Goal: Information Seeking & Learning: Learn about a topic

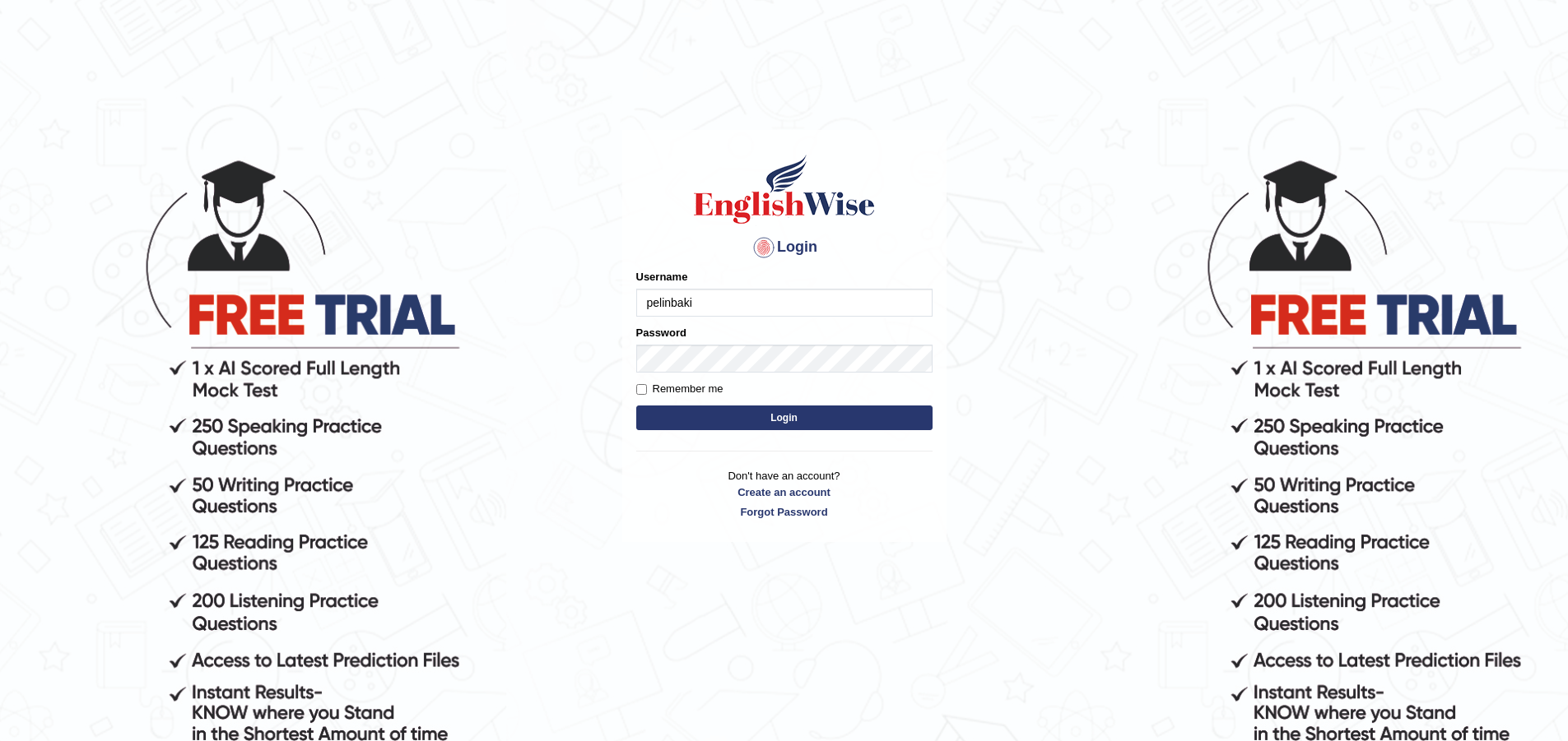
type input "pelinbaki"
click at [636, 406] on button "Login" at bounding box center [784, 418] width 297 height 25
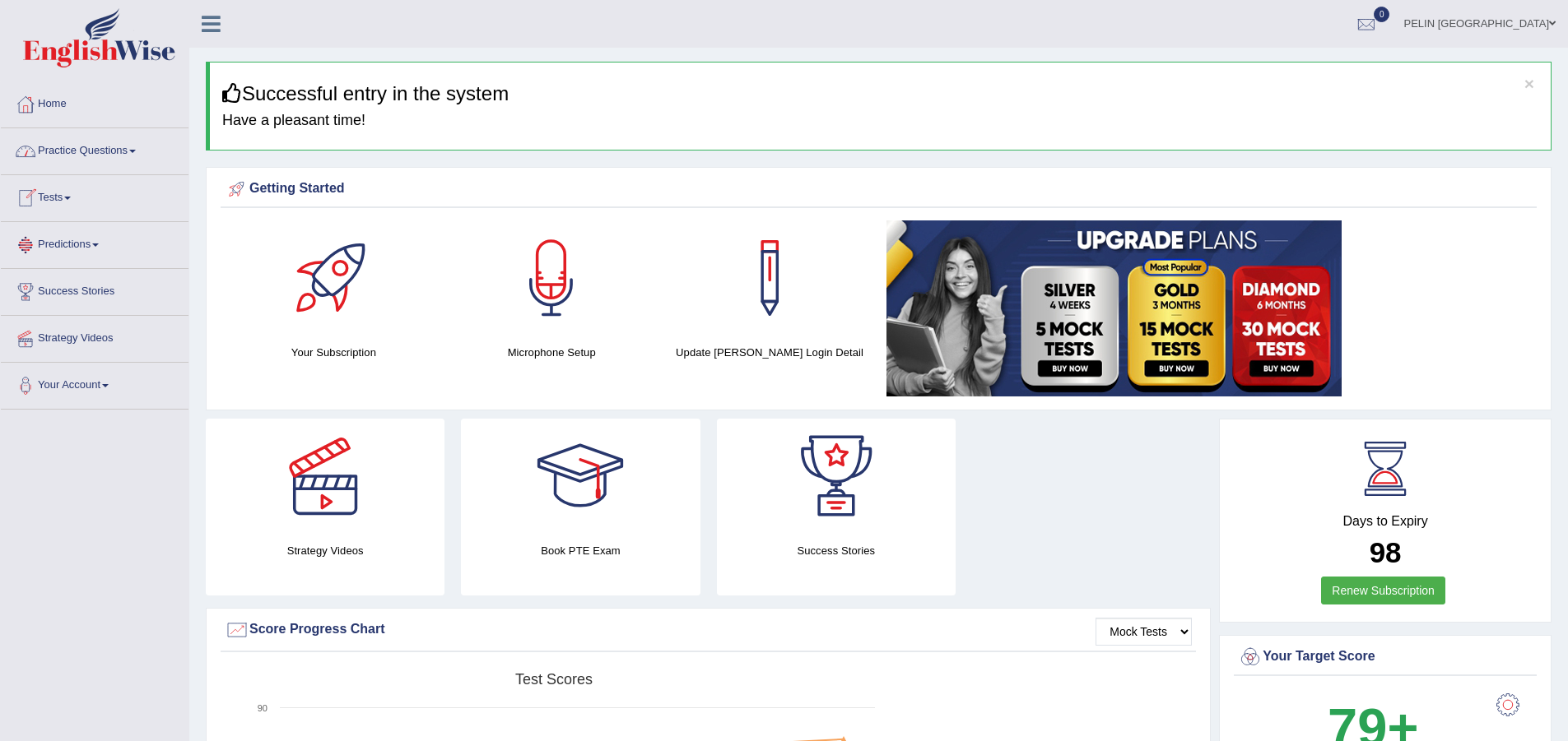
click at [100, 148] on link "Practice Questions" at bounding box center [95, 149] width 188 height 42
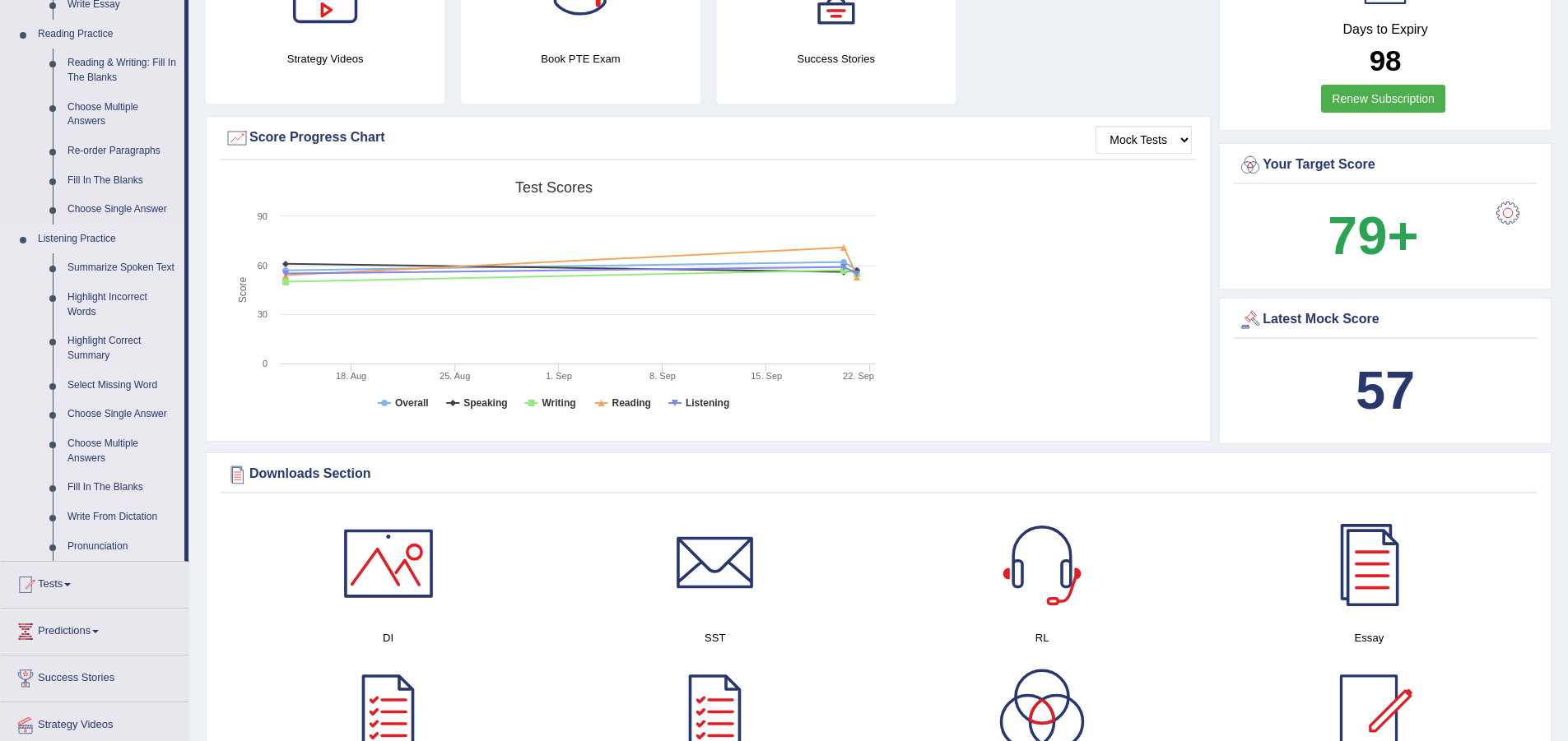
scroll to position [494, 0]
click at [120, 437] on link "Choose Multiple Answers" at bounding box center [122, 449] width 125 height 43
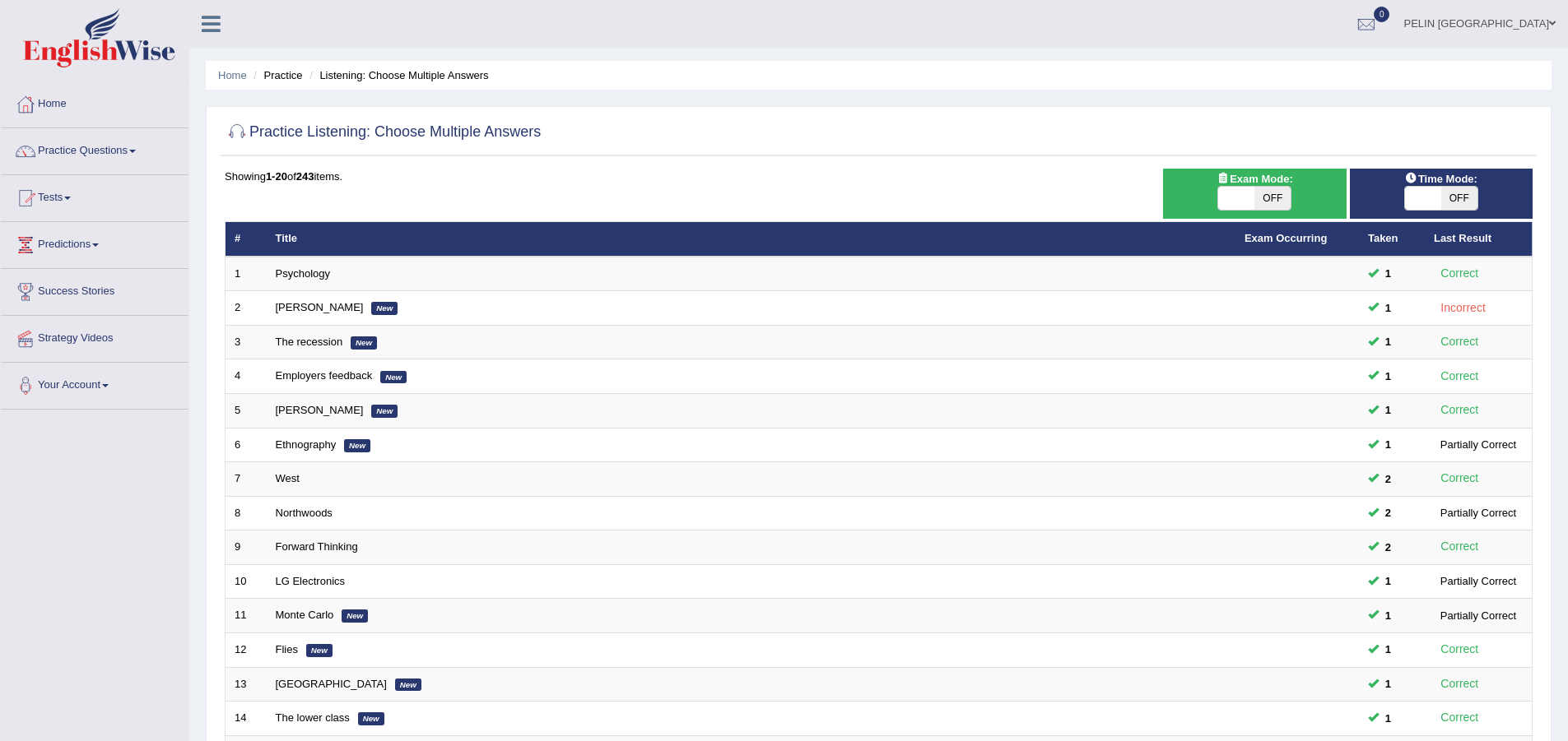
click at [1272, 191] on span "OFF" at bounding box center [1272, 198] width 36 height 23
checkbox input "true"
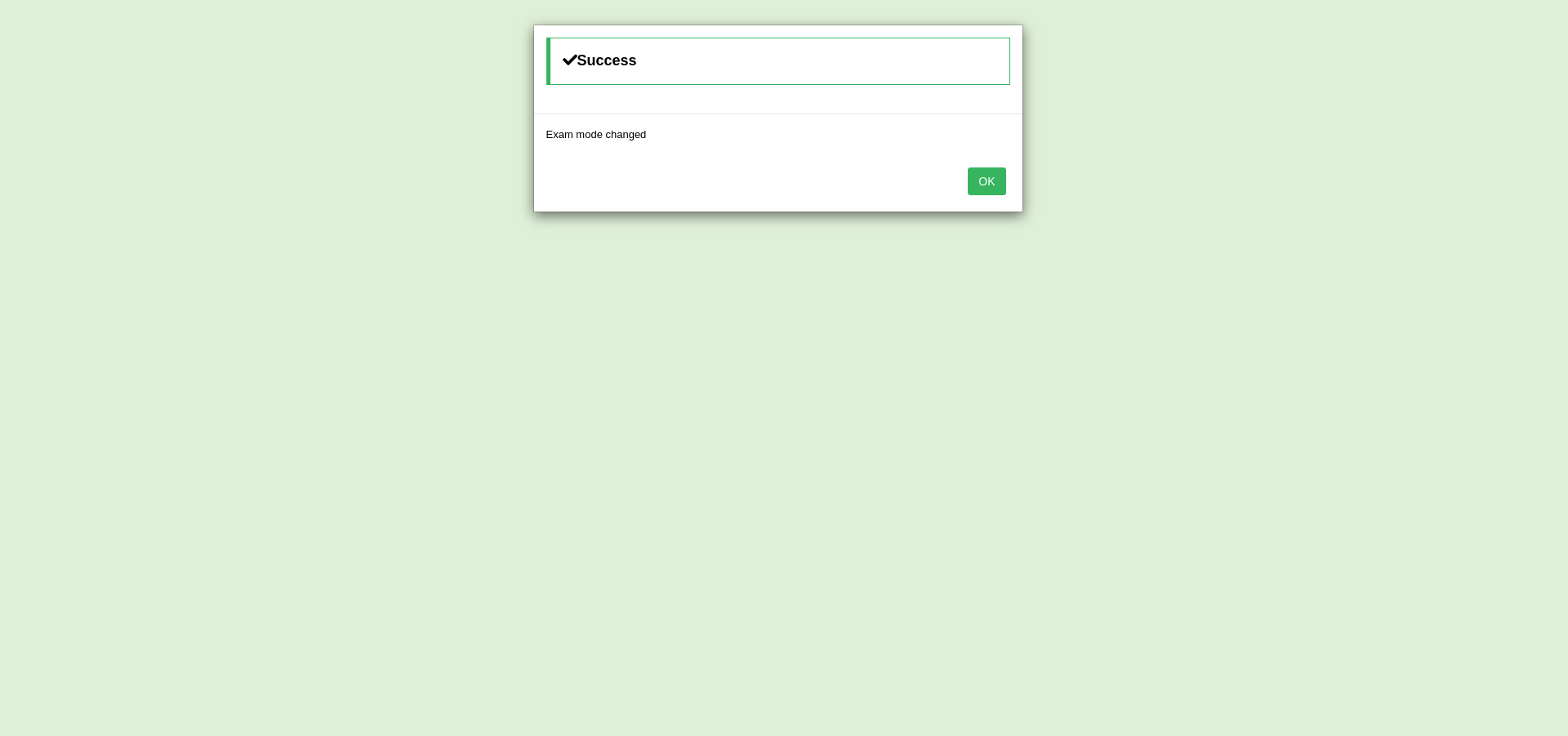
click at [976, 181] on button "OK" at bounding box center [986, 181] width 37 height 28
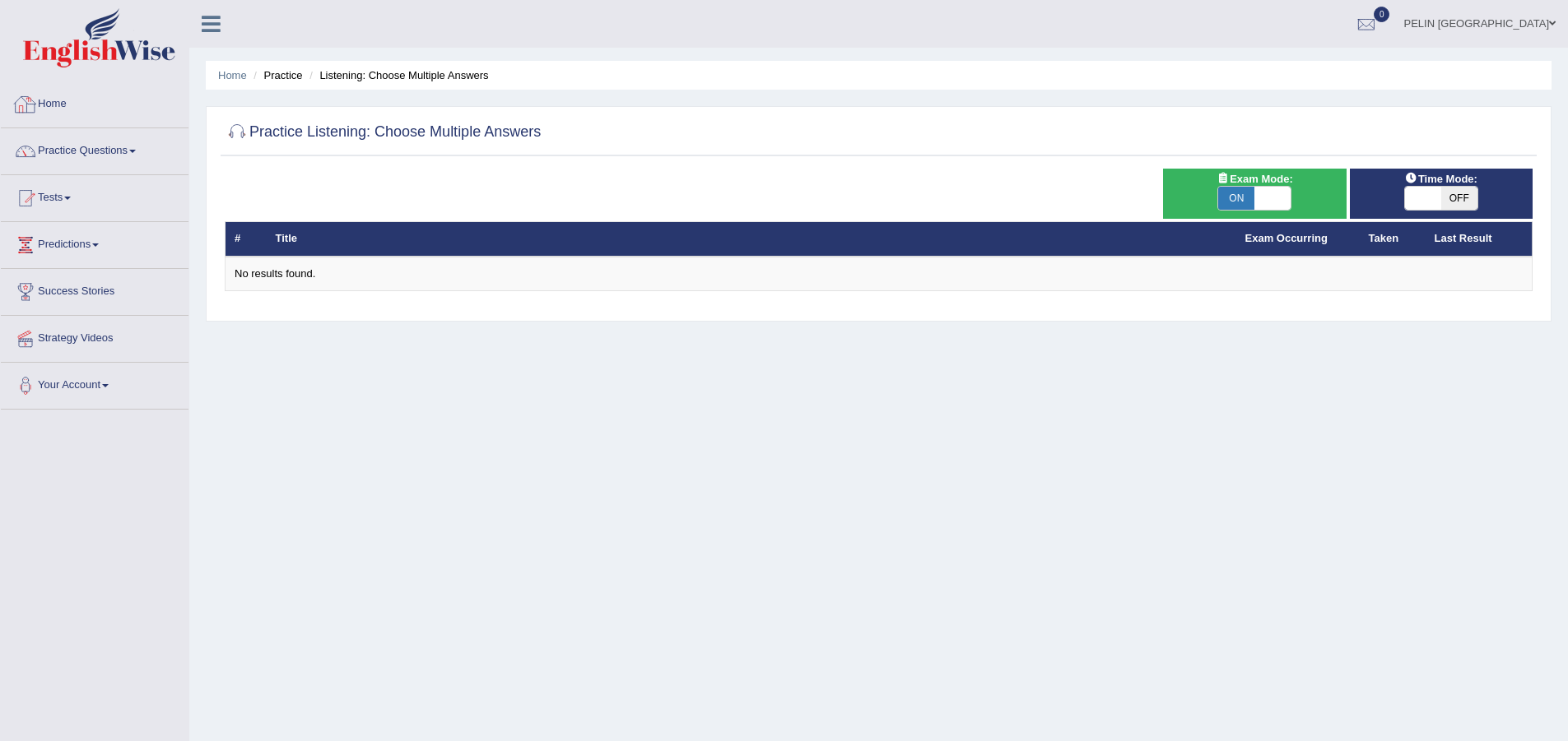
click at [54, 102] on link "Home" at bounding box center [95, 101] width 188 height 42
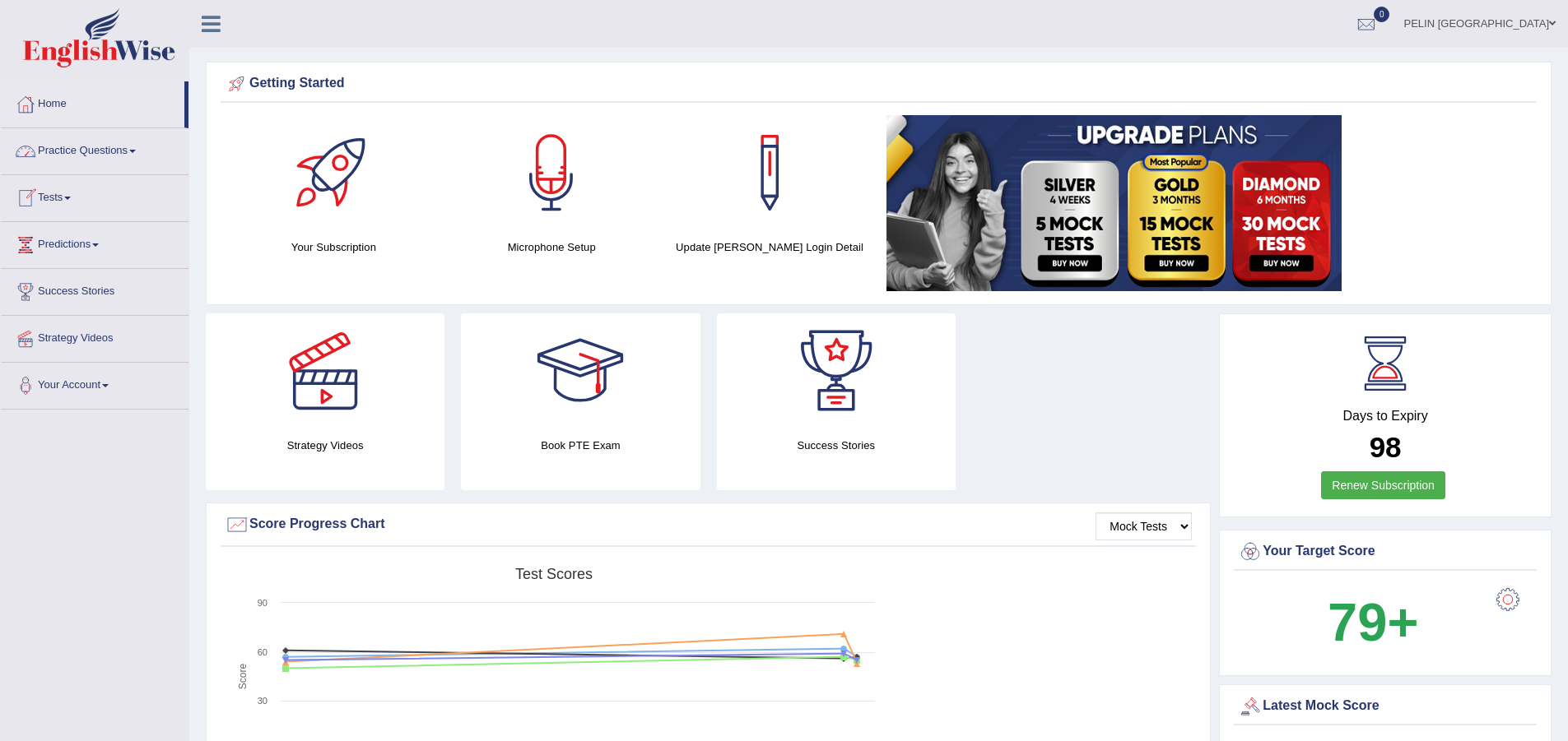
click at [66, 149] on link "Practice Questions" at bounding box center [95, 149] width 188 height 42
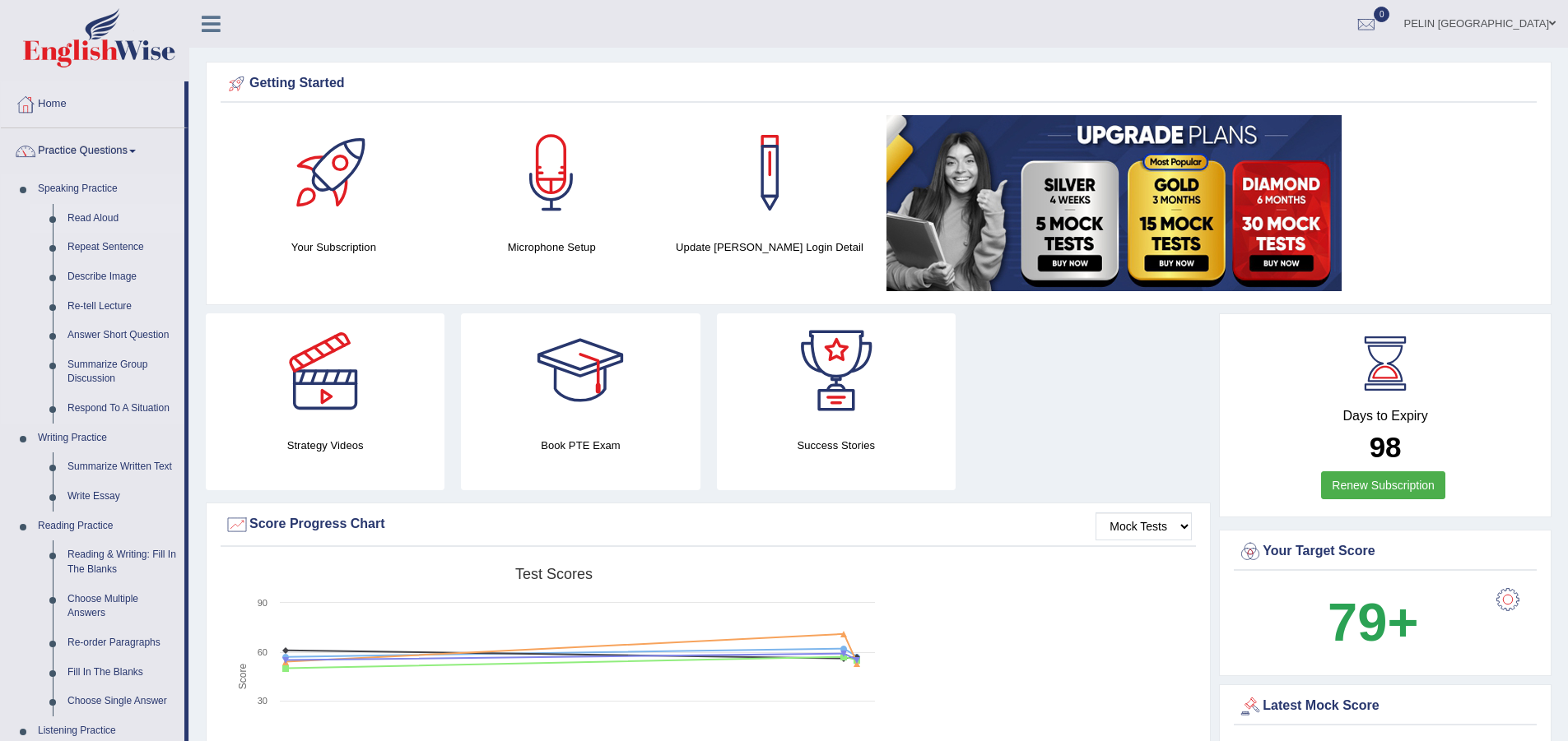
click at [83, 214] on link "Read Aloud" at bounding box center [122, 218] width 125 height 30
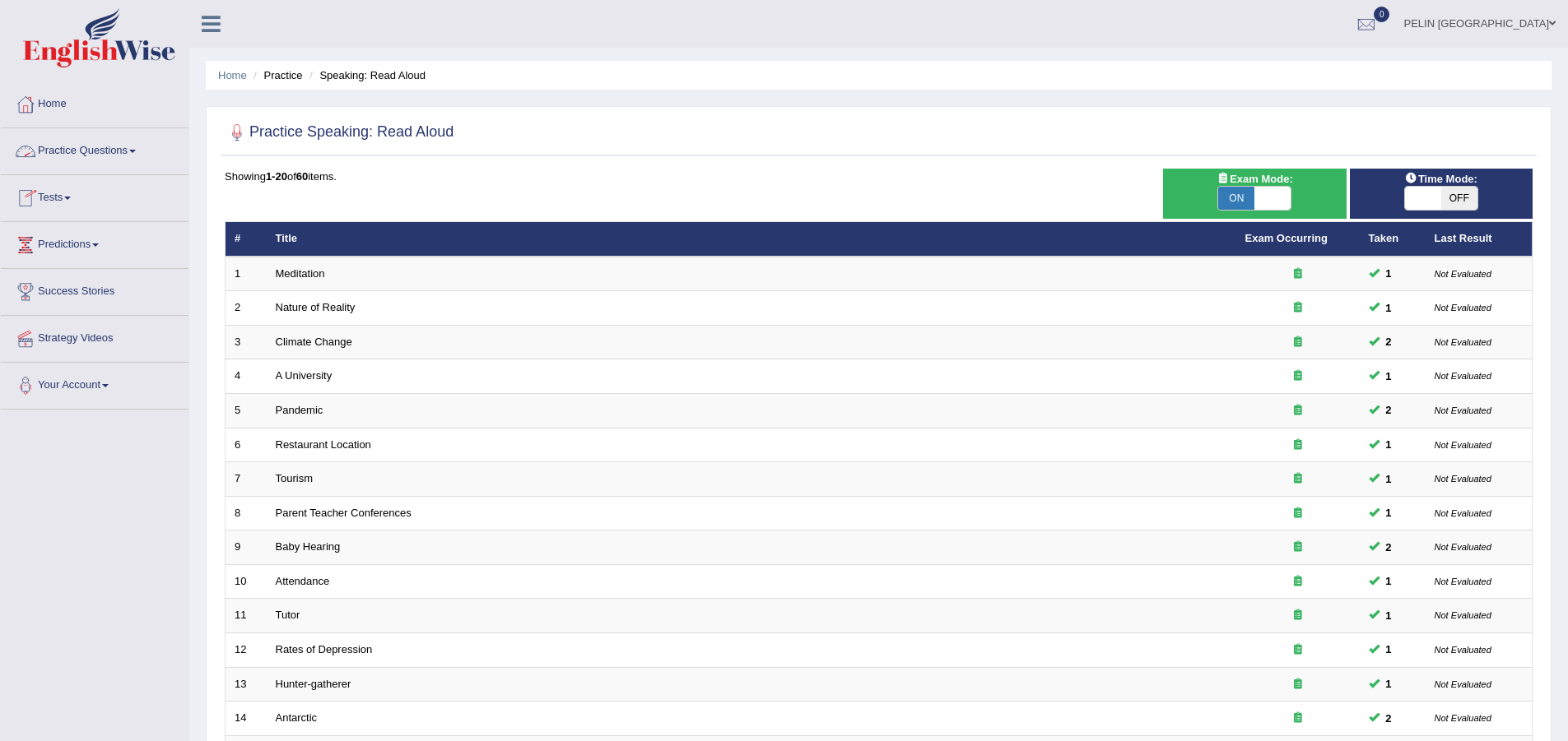
click at [57, 148] on link "Practice Questions" at bounding box center [95, 149] width 188 height 42
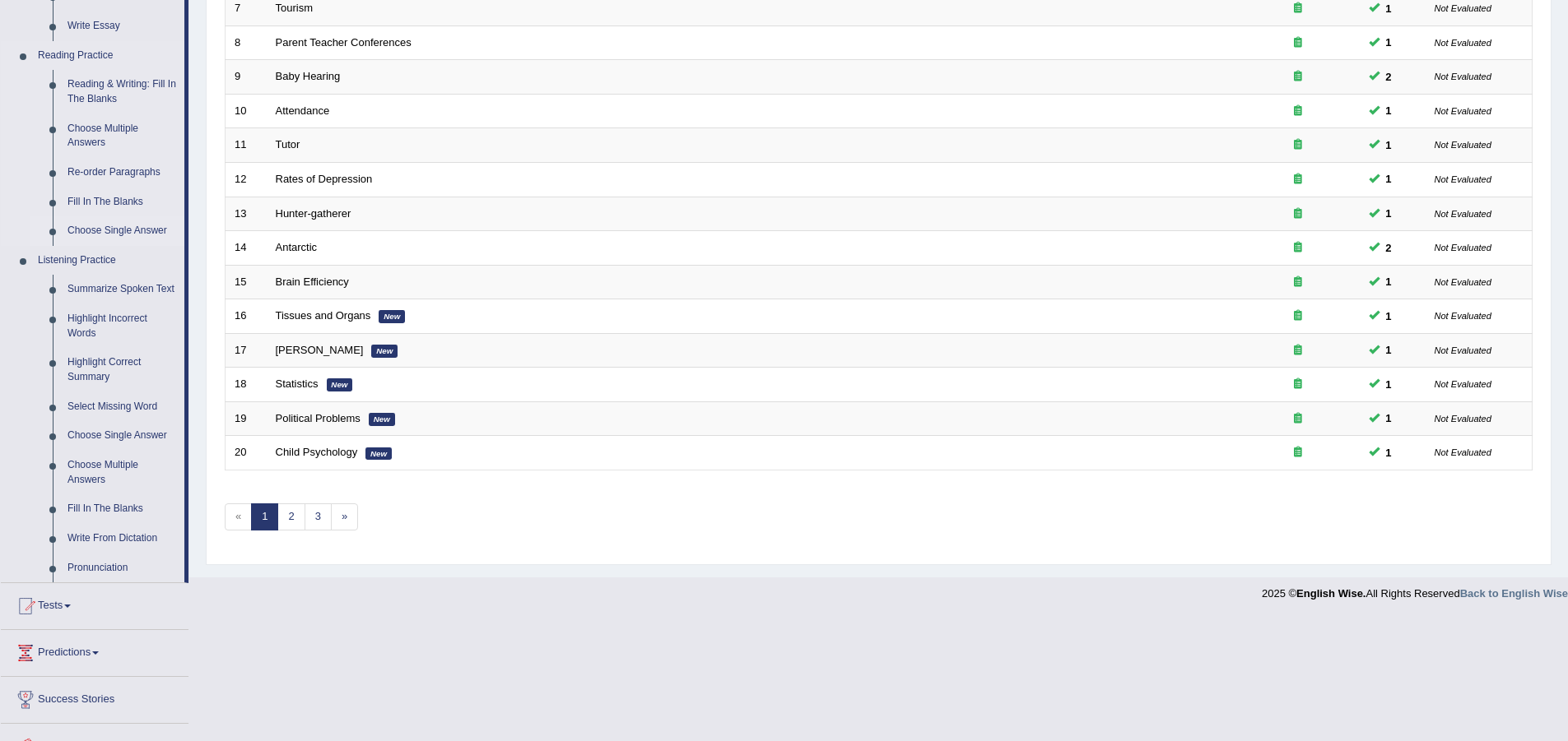
scroll to position [494, 0]
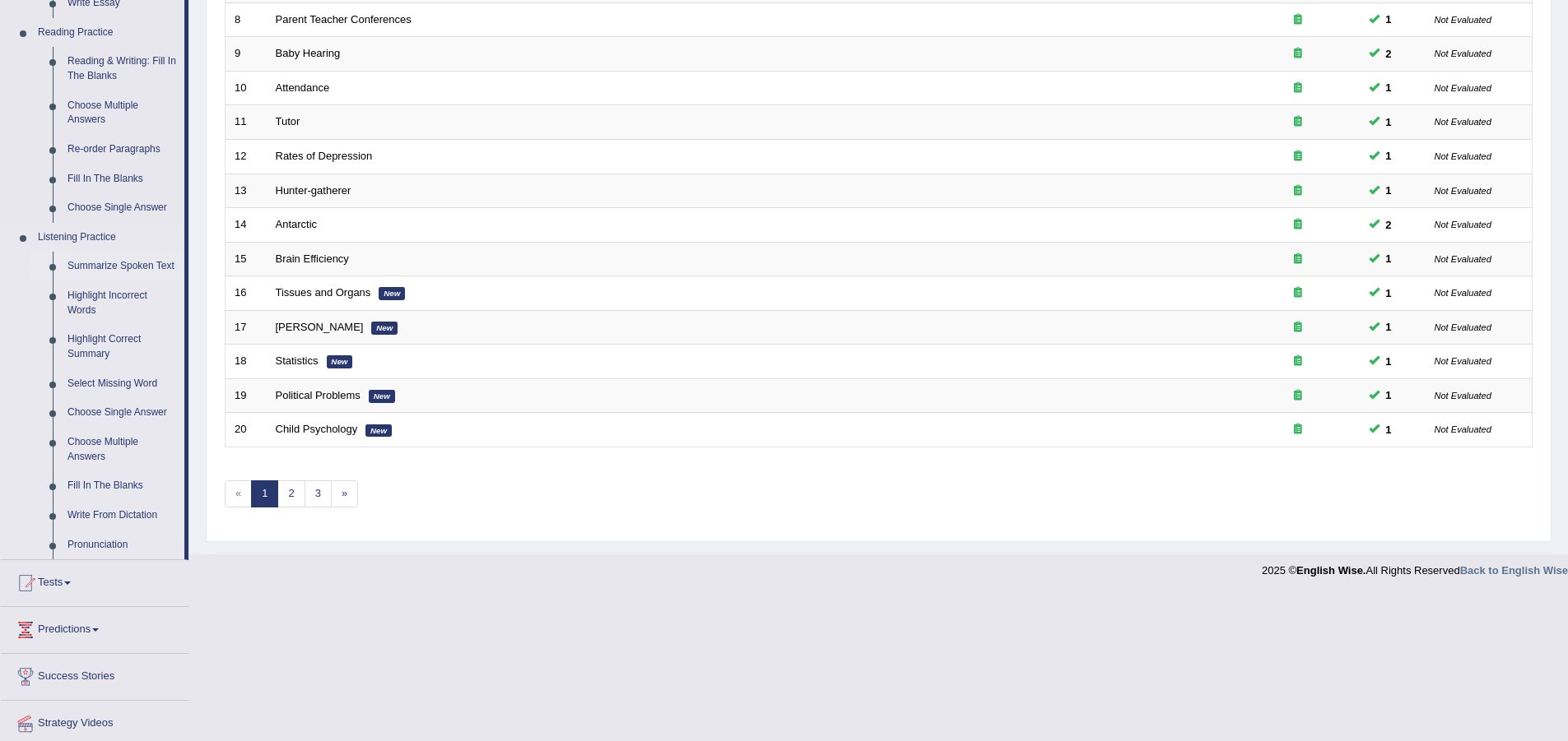
click at [90, 264] on link "Summarize Spoken Text" at bounding box center [122, 267] width 125 height 30
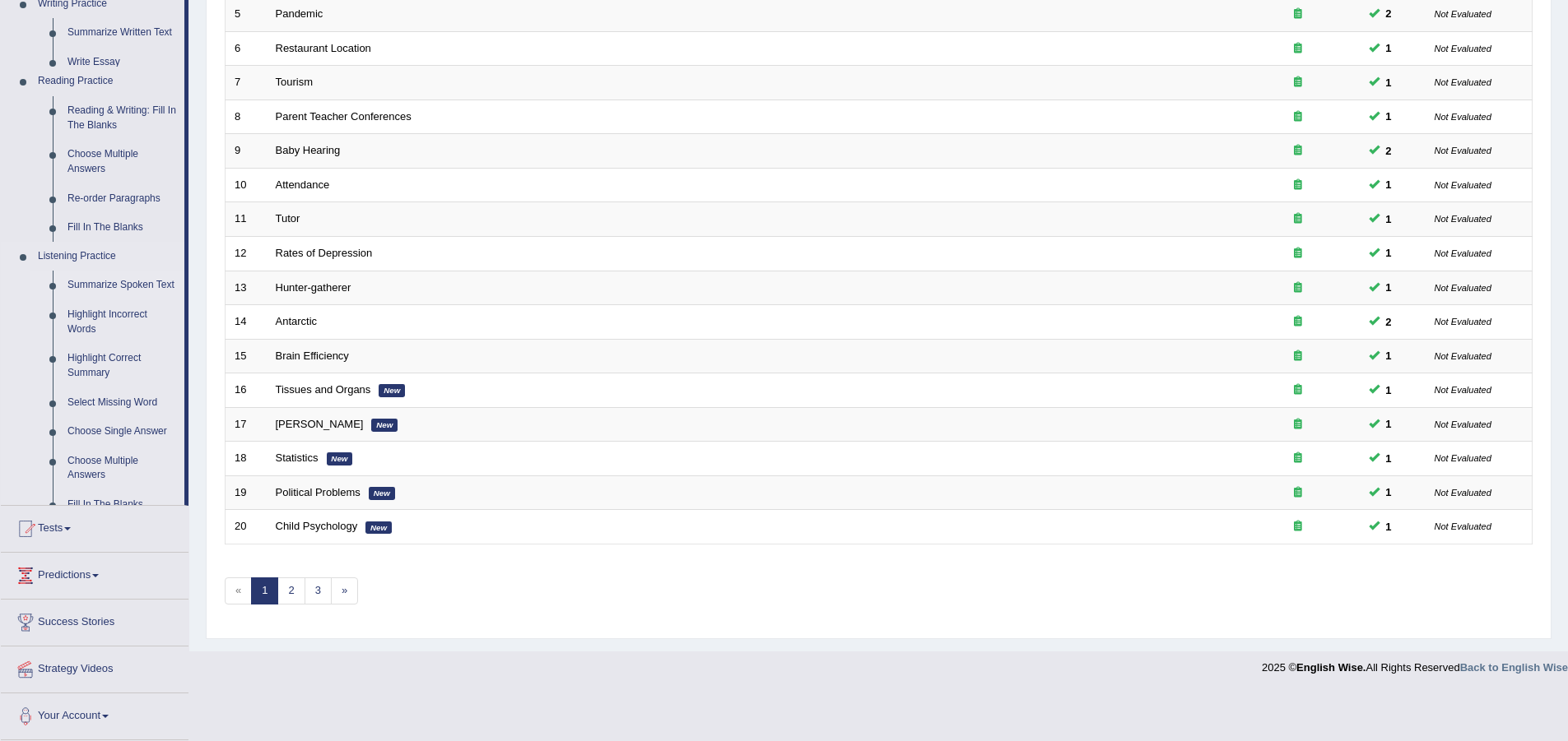
scroll to position [348, 0]
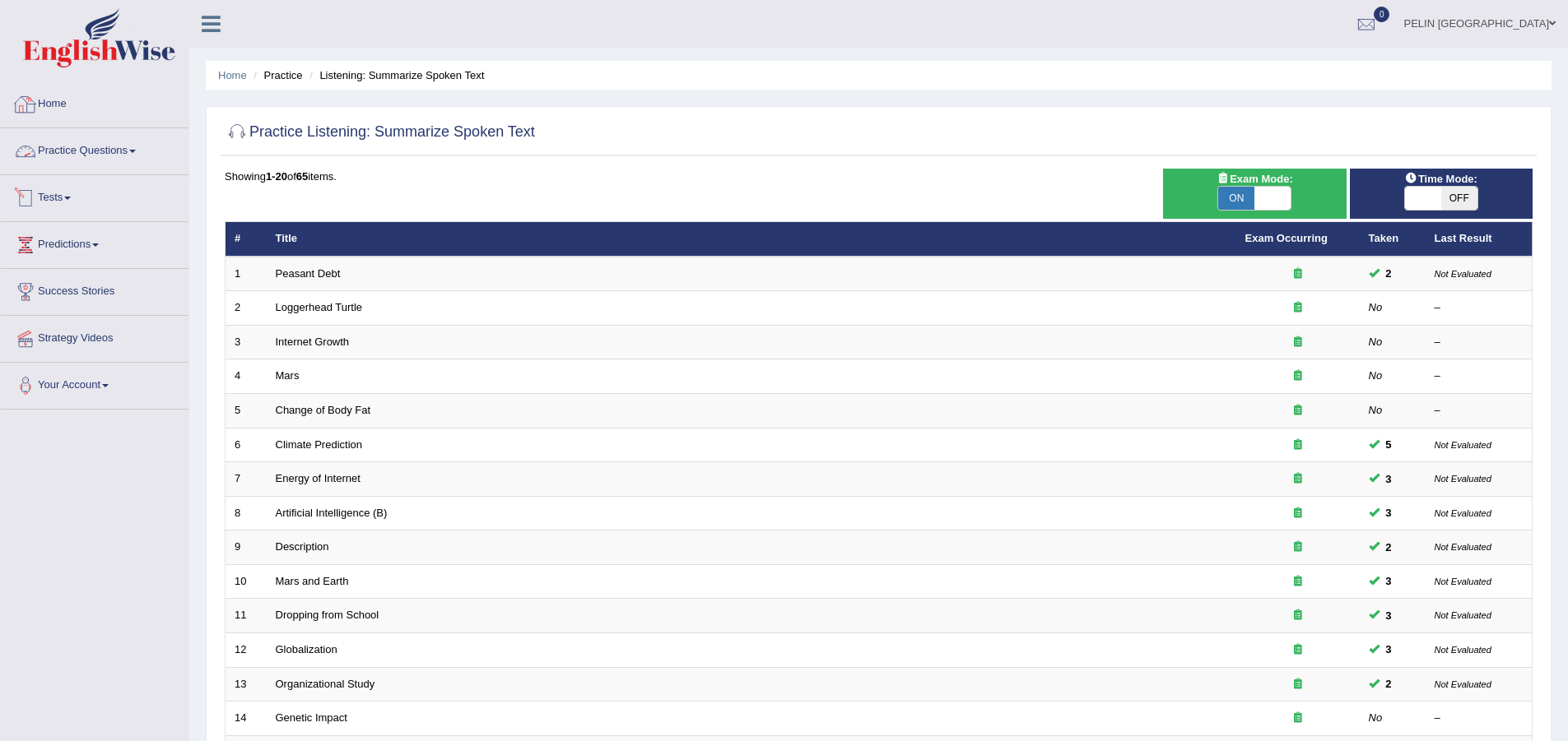
click at [136, 143] on link "Practice Questions" at bounding box center [95, 149] width 188 height 42
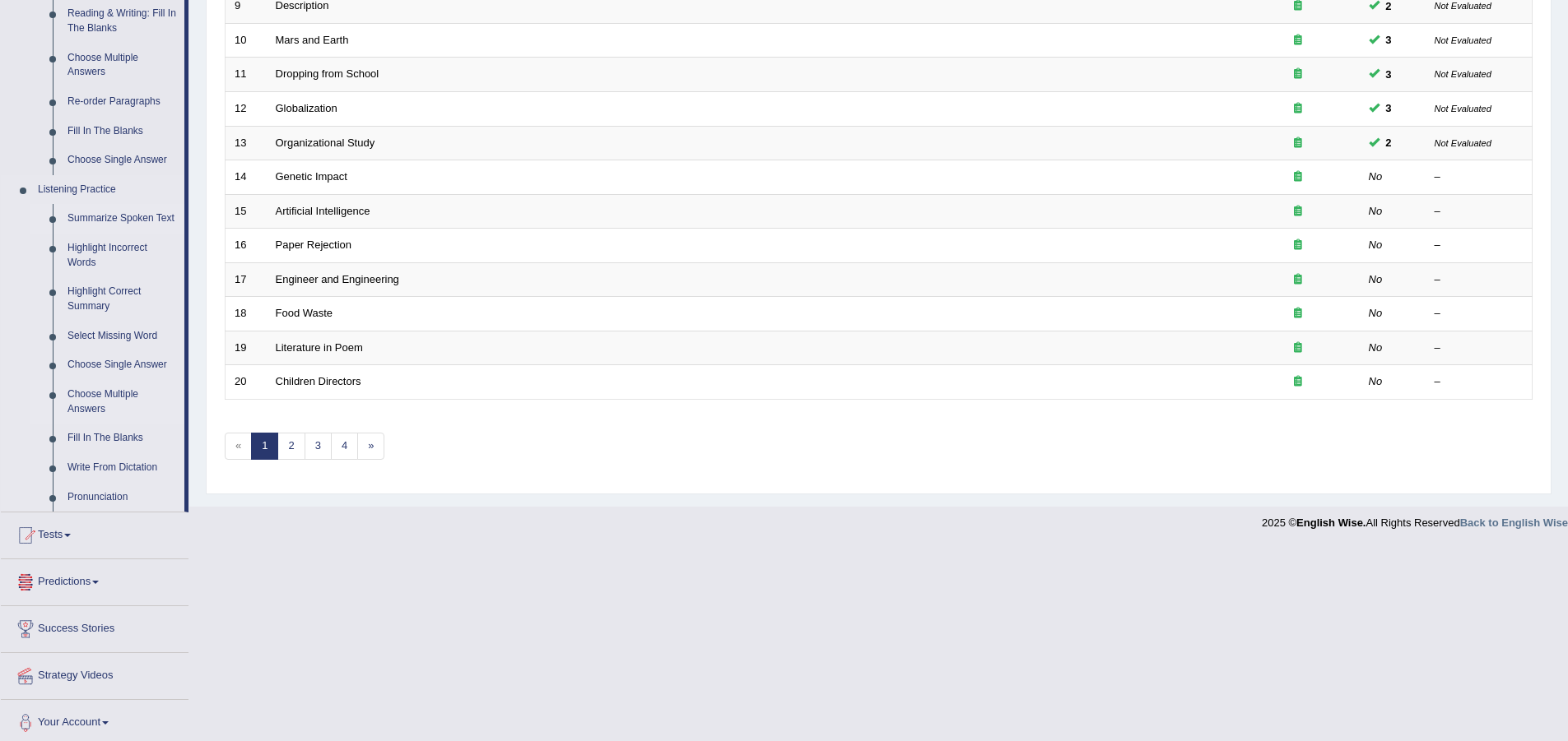
scroll to position [548, 0]
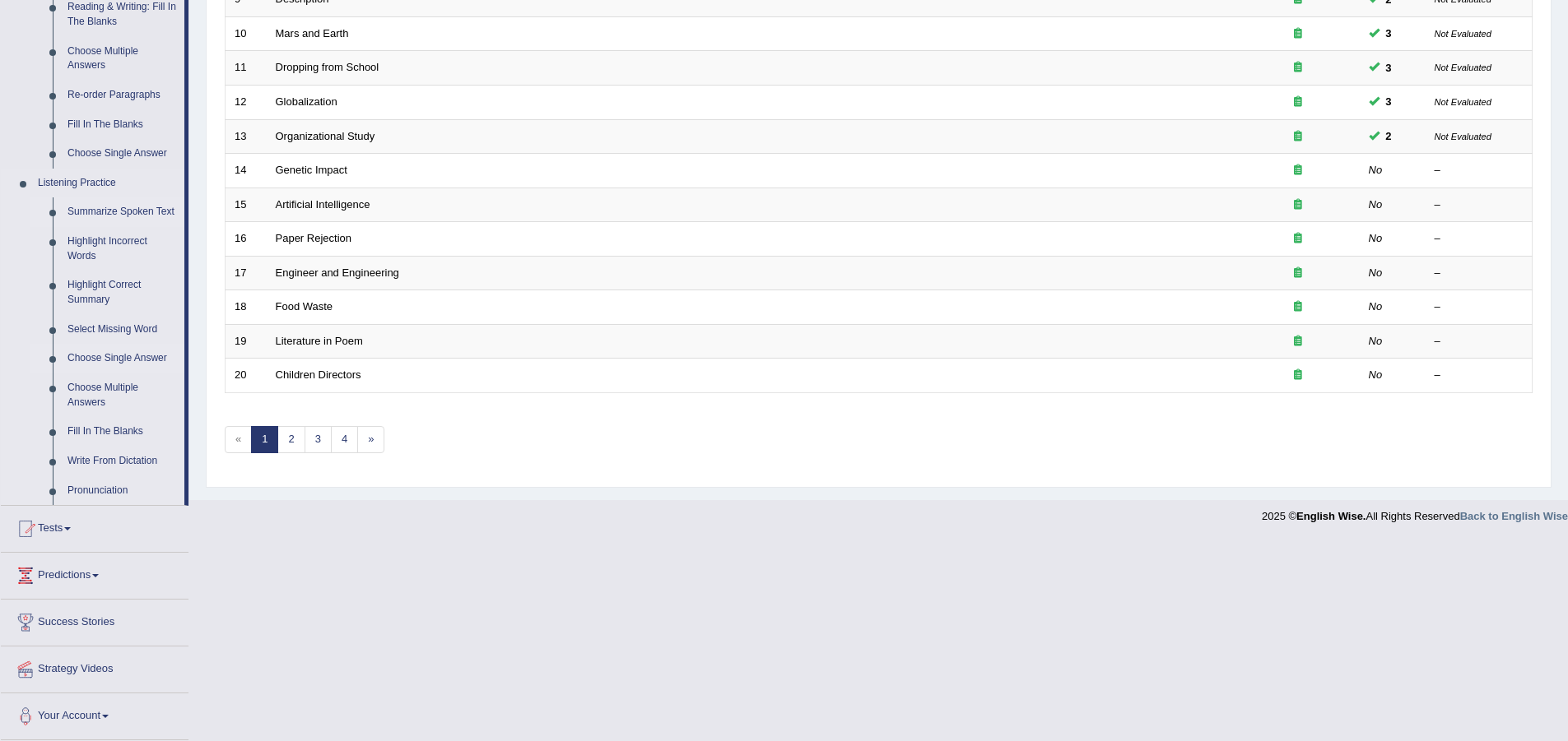
click at [105, 356] on link "Choose Single Answer" at bounding box center [122, 358] width 125 height 30
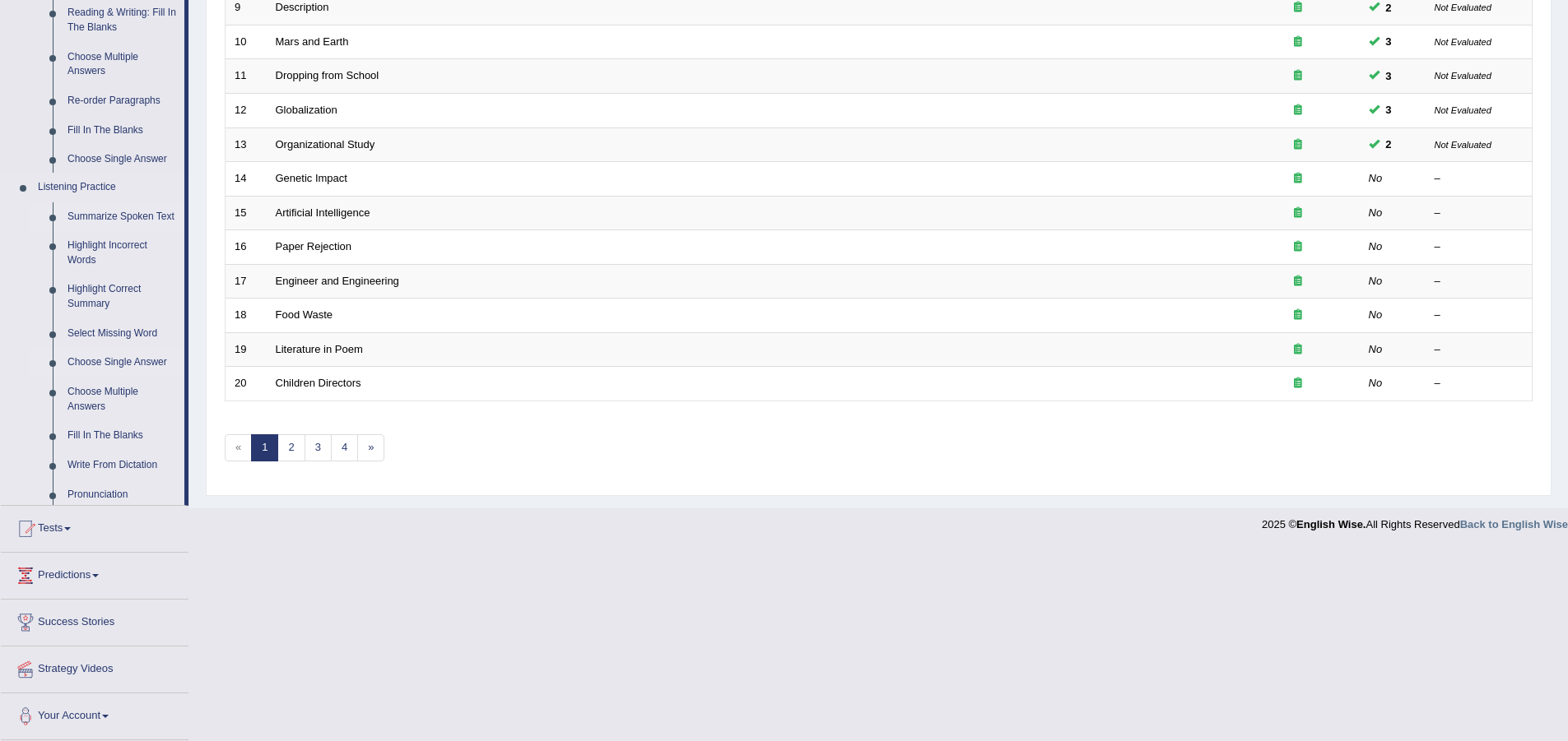
scroll to position [399, 0]
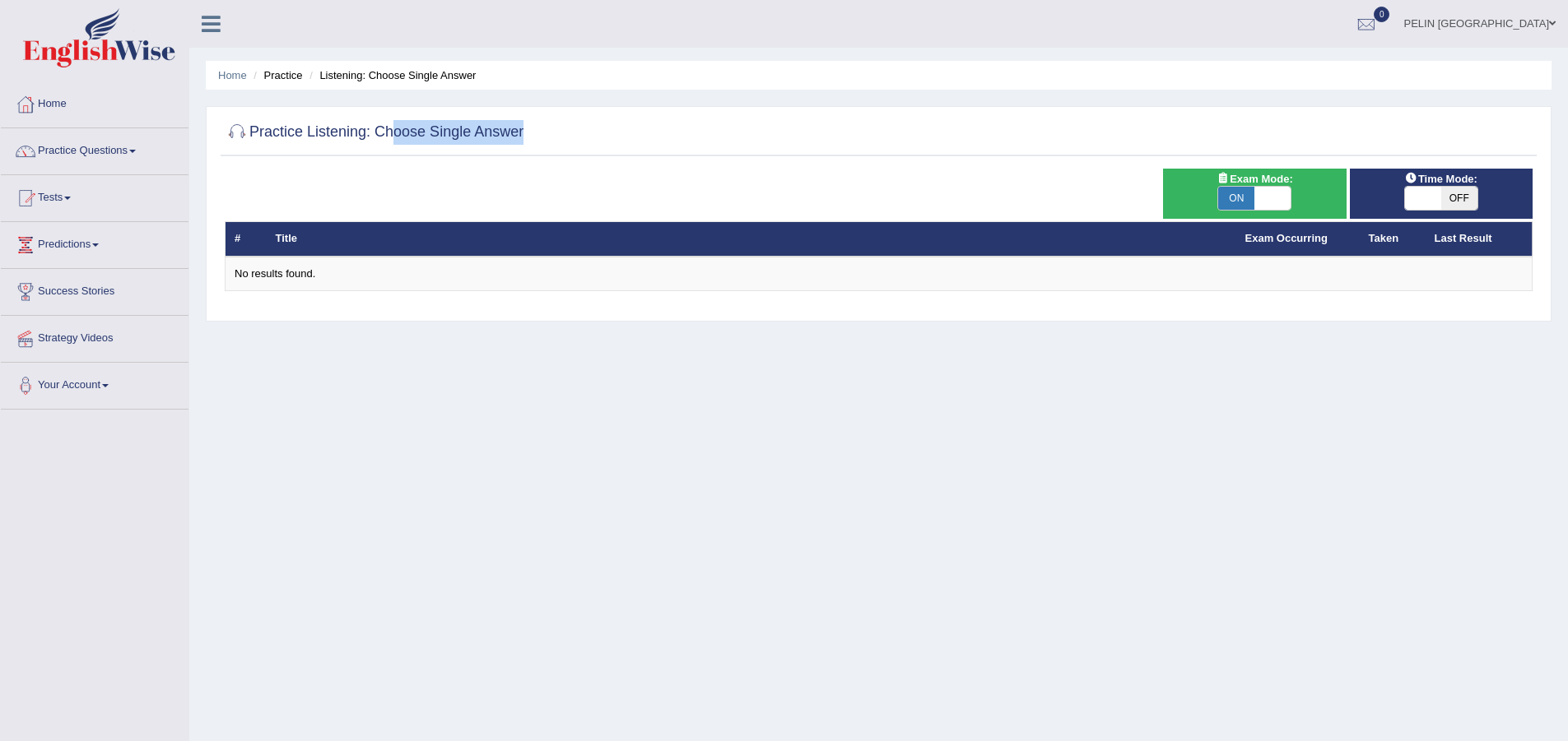
drag, startPoint x: 389, startPoint y: 131, endPoint x: 545, endPoint y: 124, distance: 156.2
click at [545, 124] on div "Practice Listening: Choose Single Answer" at bounding box center [879, 135] width 1317 height 42
click at [547, 127] on div at bounding box center [878, 132] width 1308 height 34
click at [1456, 196] on span "OFF" at bounding box center [1459, 198] width 36 height 23
checkbox input "true"
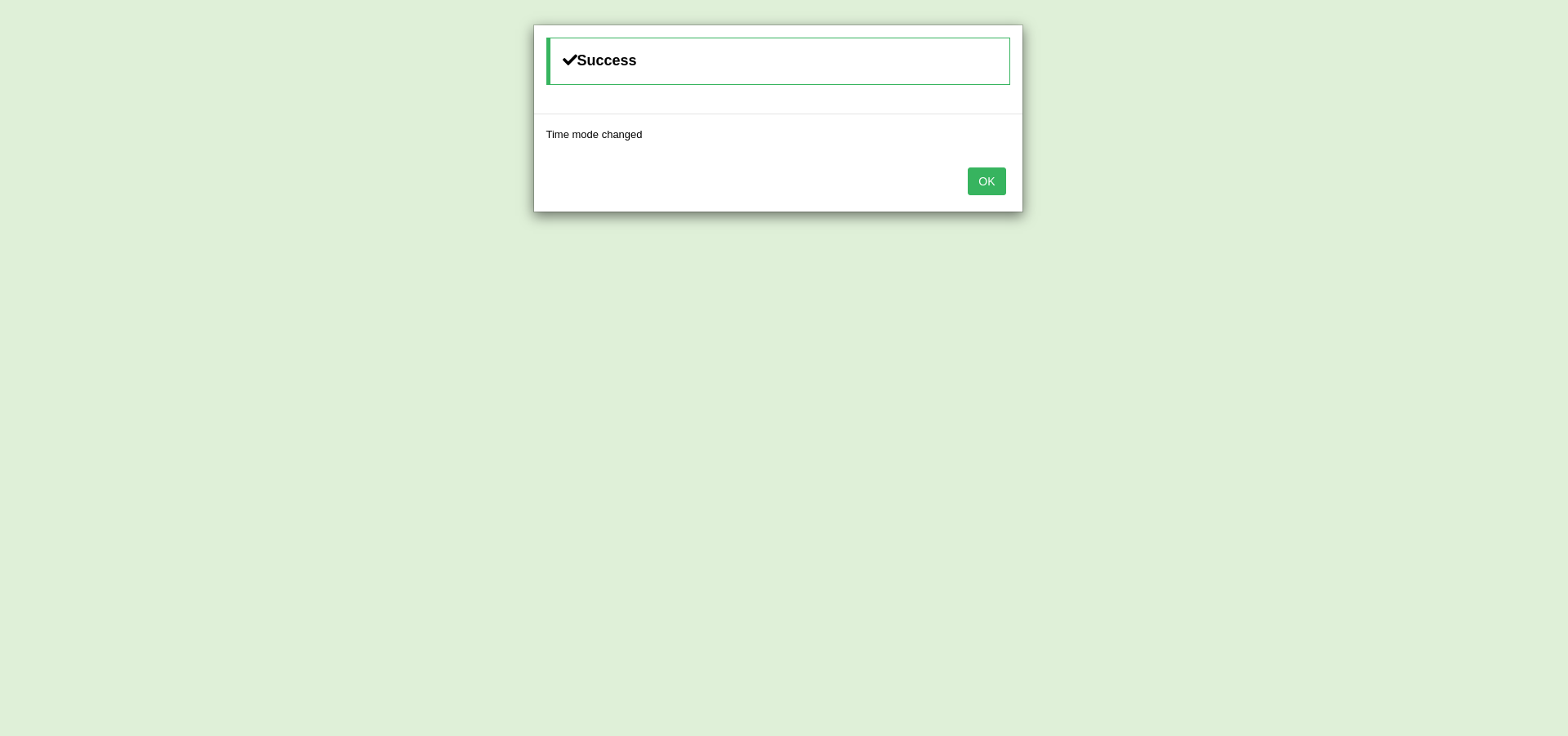
click at [986, 184] on button "OK" at bounding box center [986, 181] width 37 height 28
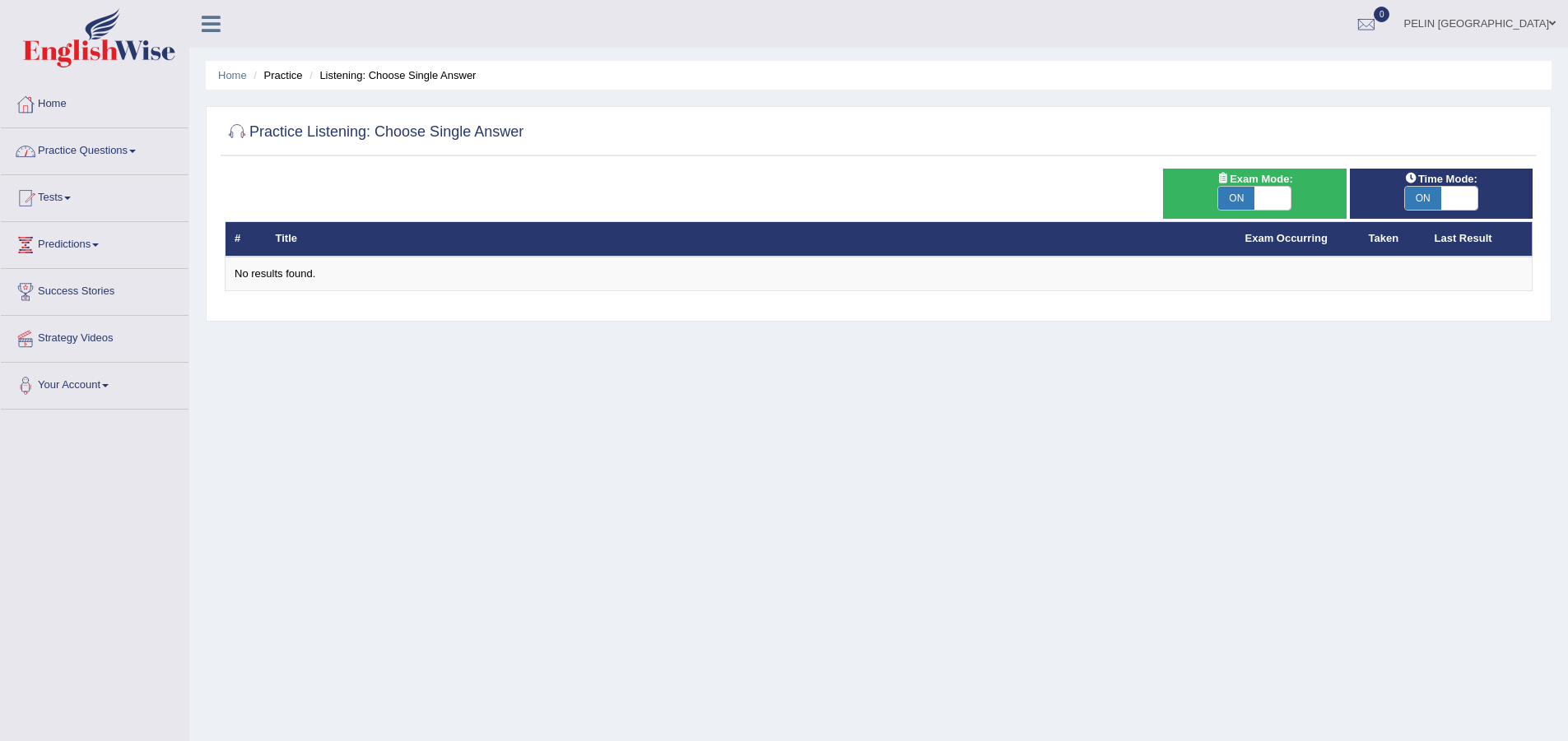
click at [92, 153] on link "Practice Questions" at bounding box center [95, 149] width 188 height 42
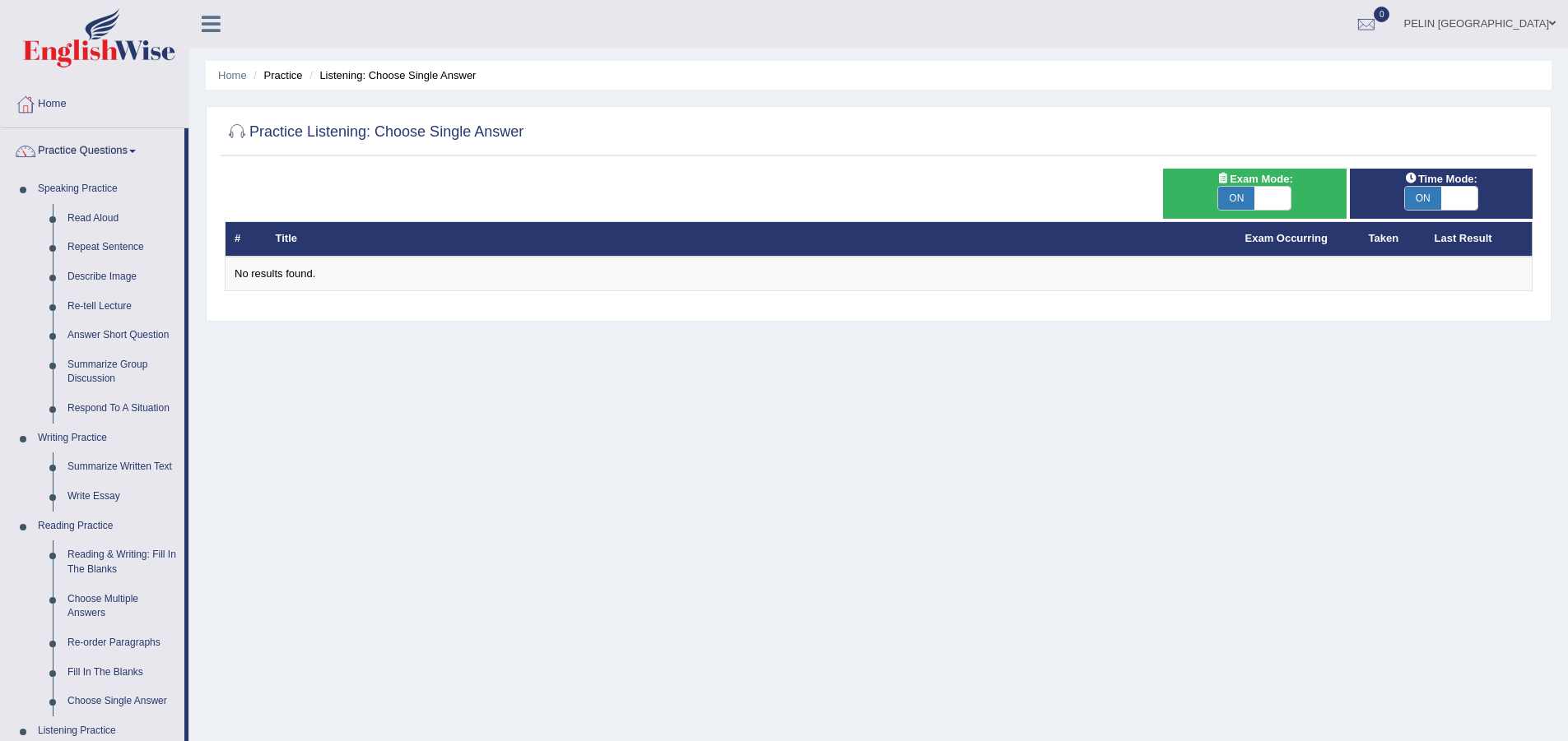
click at [741, 183] on div "# Title Exam Occurring Taken Last Result No results found." at bounding box center [878, 230] width 1308 height 123
click at [61, 100] on link "Home" at bounding box center [95, 101] width 188 height 42
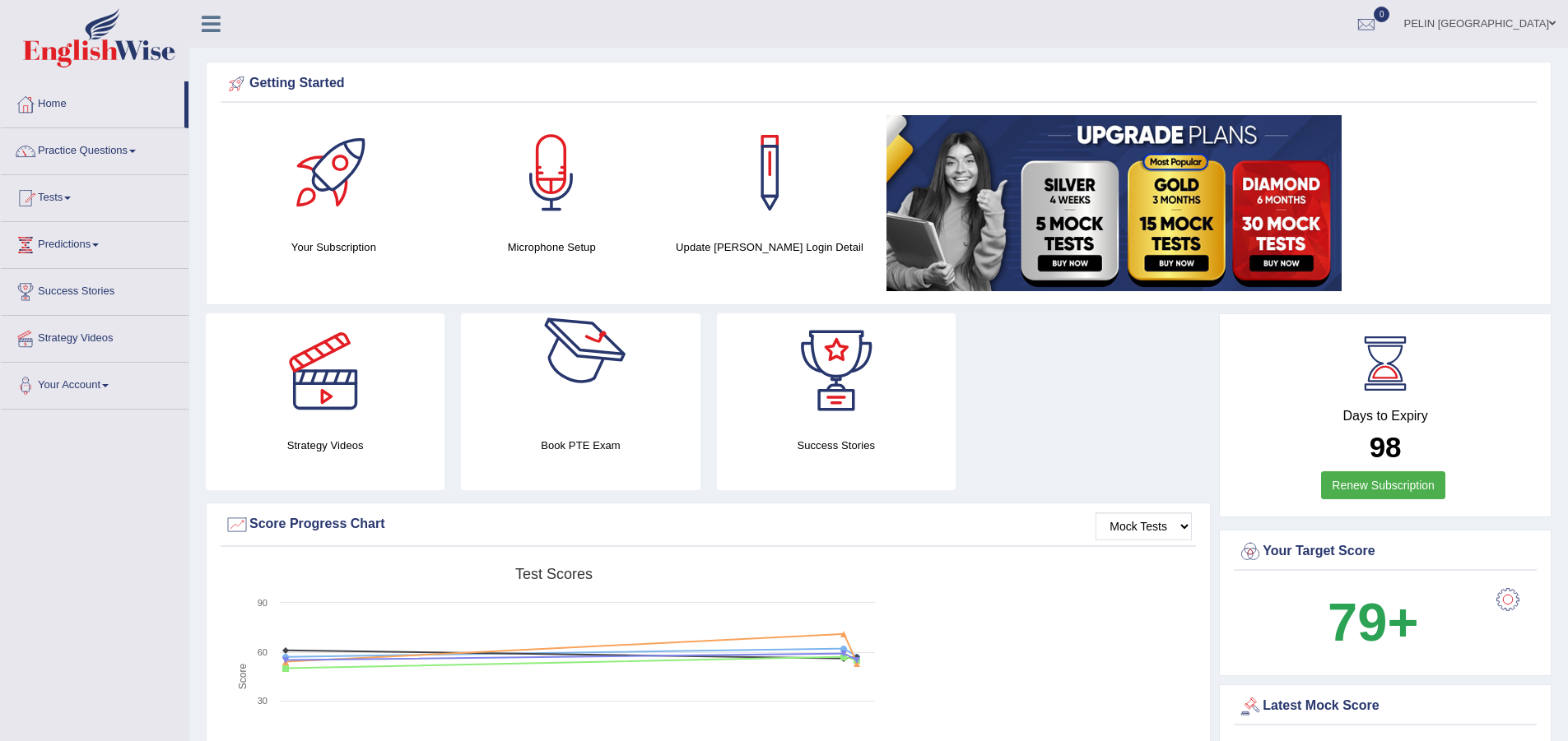
click at [587, 412] on div at bounding box center [580, 370] width 115 height 115
